Goal: Find contact information: Find contact information

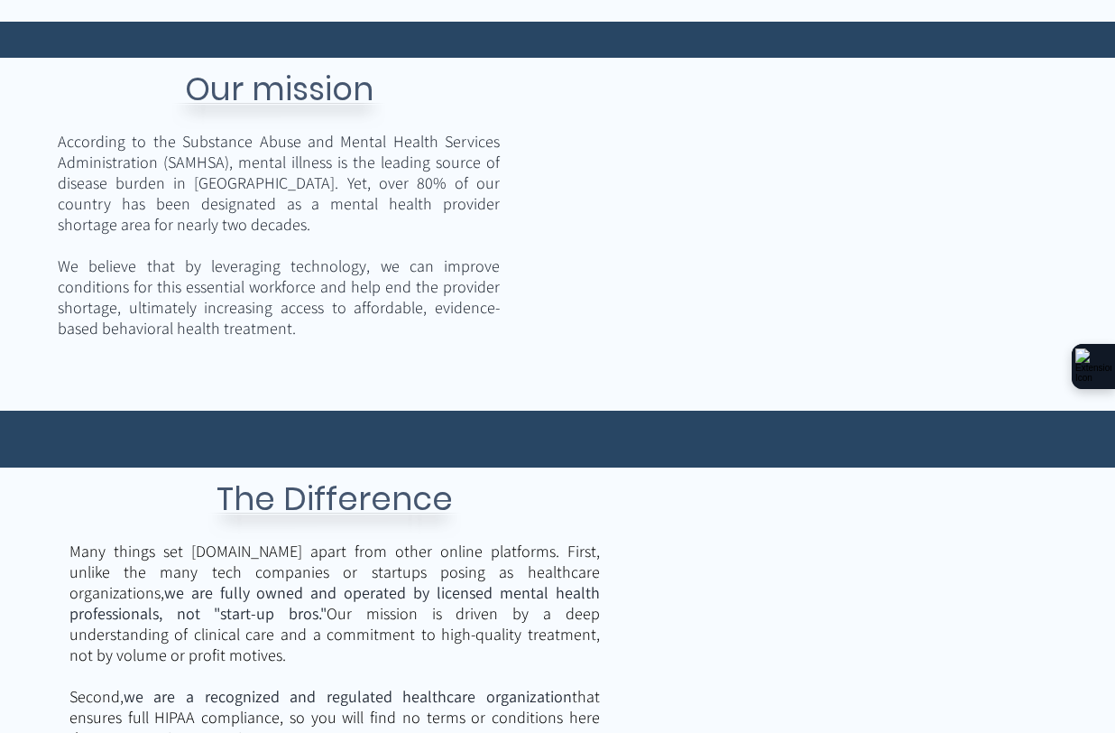
scroll to position [2597, 0]
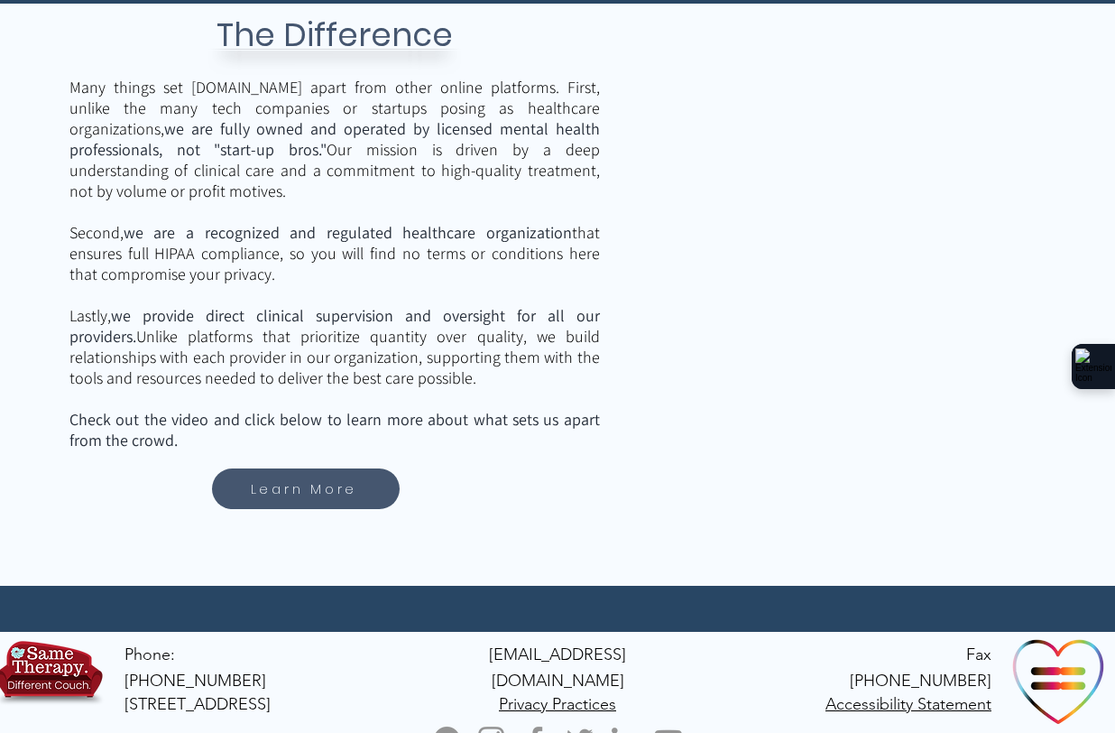
click at [532, 722] on img "Facebook" at bounding box center [535, 739] width 35 height 35
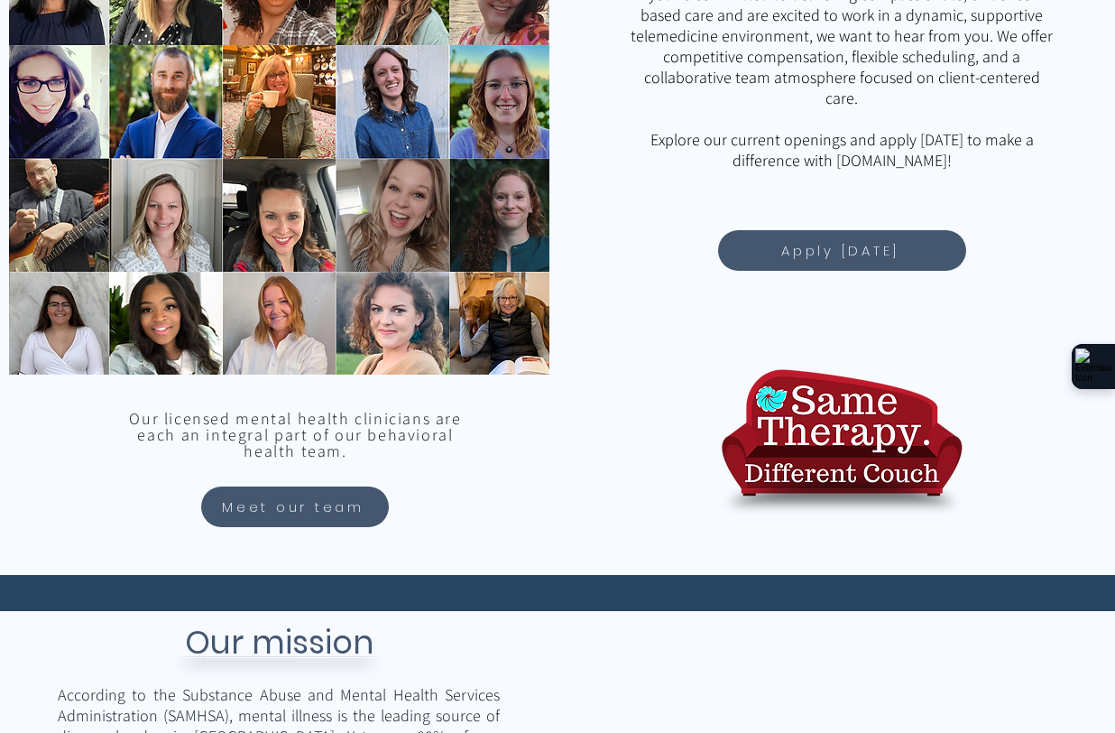
scroll to position [1473, 0]
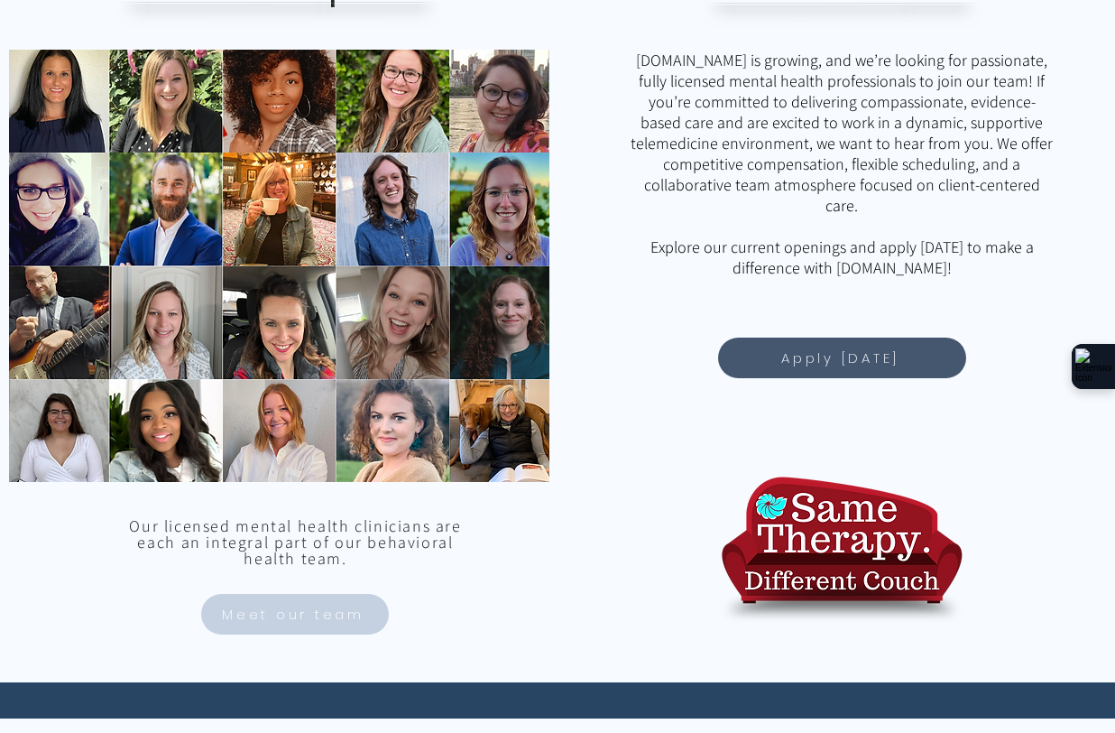
click at [304, 620] on span "Meet our team" at bounding box center [293, 614] width 143 height 21
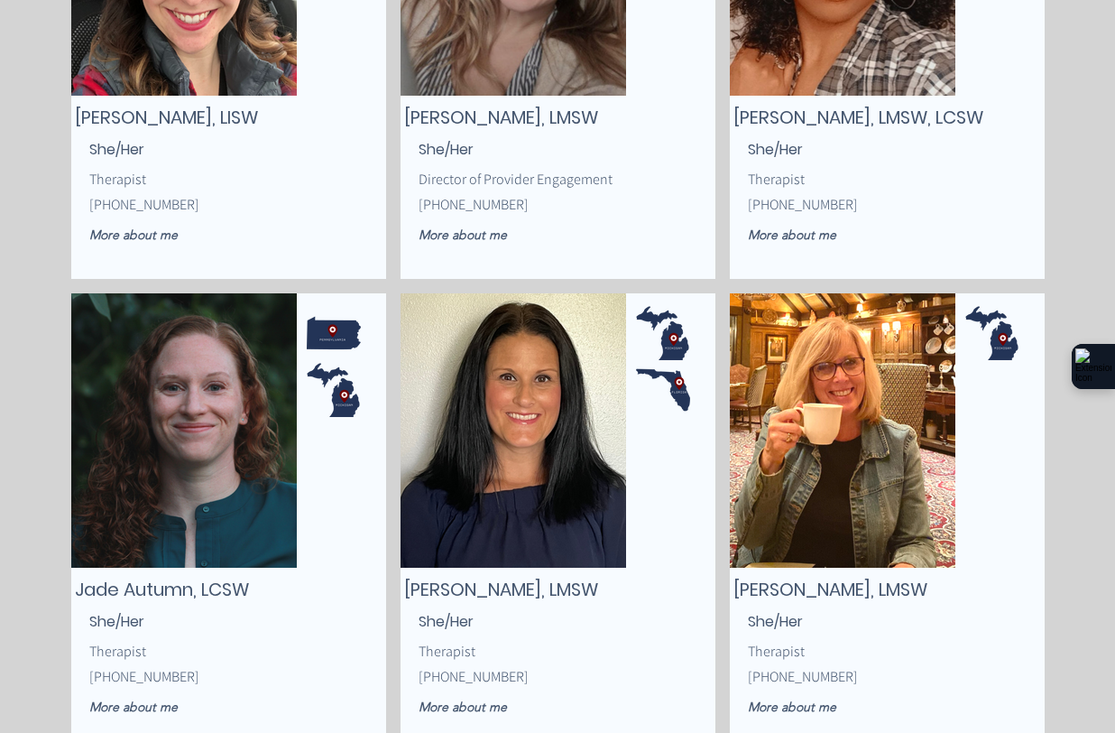
scroll to position [1585, 0]
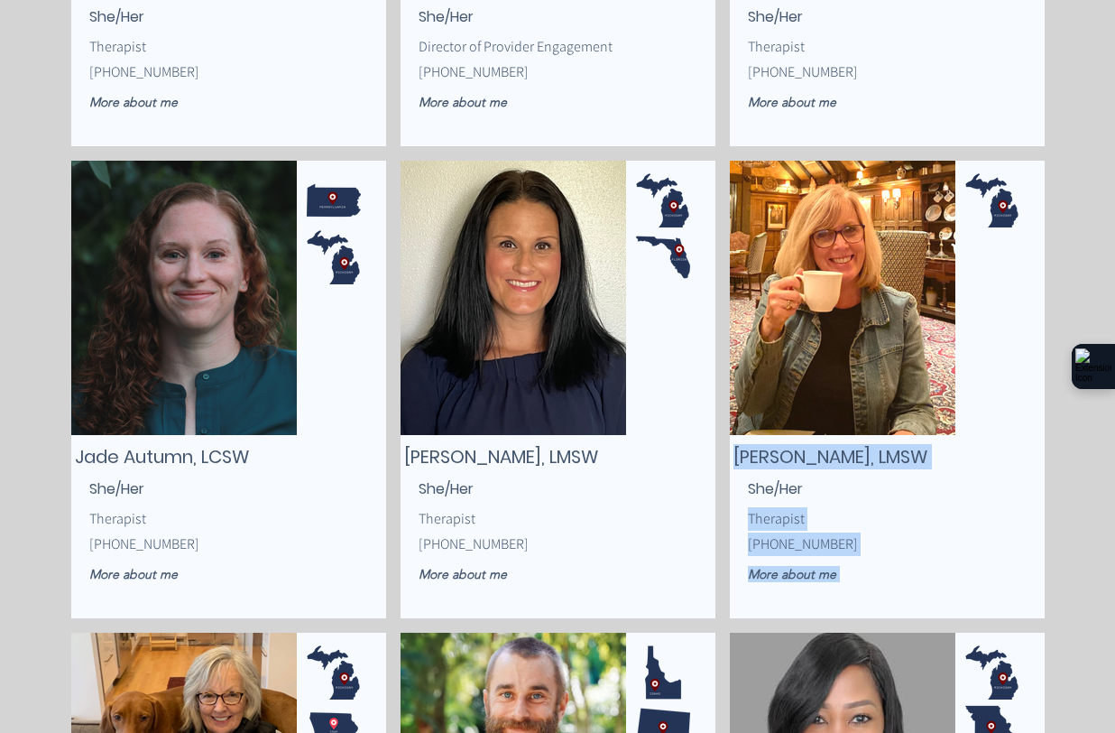
drag, startPoint x: 730, startPoint y: 450, endPoint x: 1002, endPoint y: 416, distance: 273.8
click at [1002, 416] on div "[PERSON_NAME], LMSW Therapist [PHONE_NUMBER] More about me She/Her" at bounding box center [887, 390] width 315 height 458
click at [929, 439] on div "main content" at bounding box center [887, 390] width 315 height 458
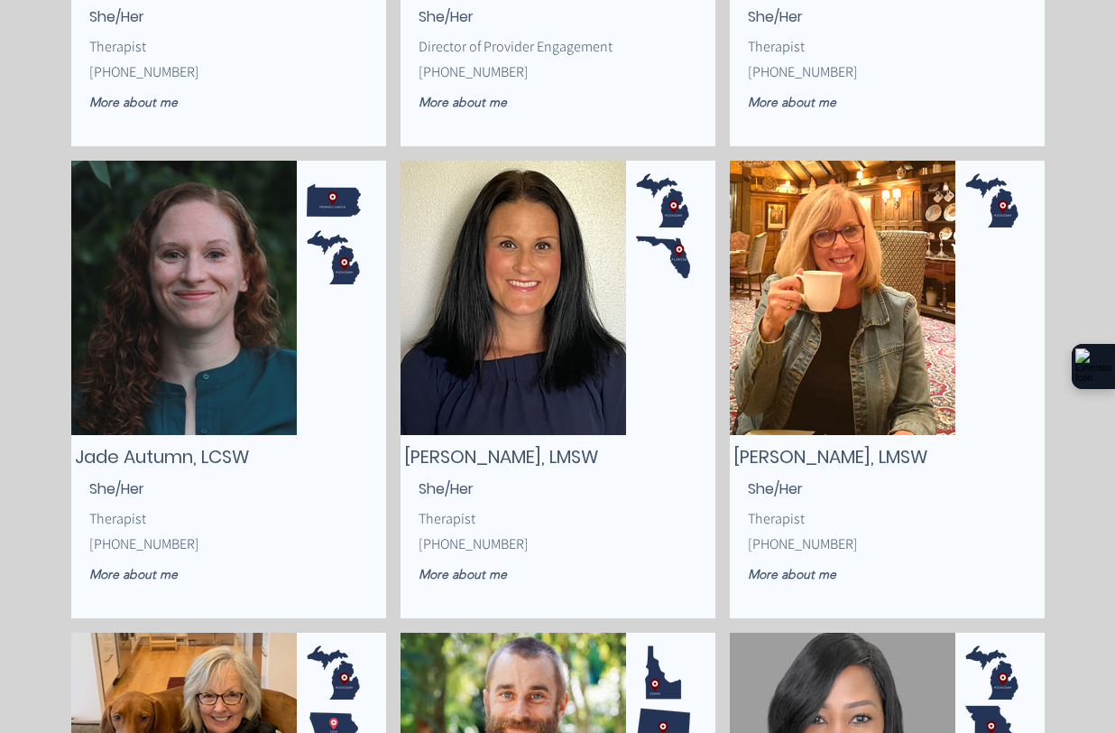
click at [872, 452] on span "[PERSON_NAME], LMSW" at bounding box center [831, 456] width 194 height 25
drag, startPoint x: 734, startPoint y: 455, endPoint x: 950, endPoint y: 453, distance: 216.6
click at [950, 453] on h2 "[PERSON_NAME], LMSW" at bounding box center [888, 456] width 308 height 25
copy span "[PERSON_NAME], LMSW"
